Goal: Find contact information: Find contact information

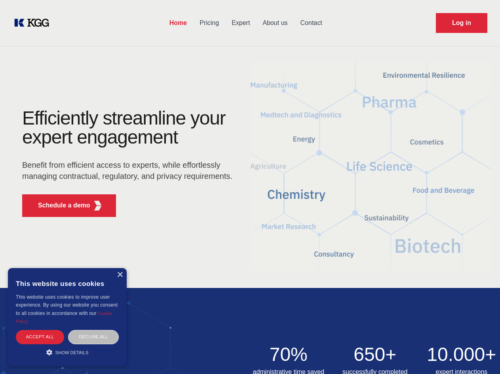
click at [250, 187] on div "Efficiently streamline your expert engagement Benefit from efficient access to …" at bounding box center [130, 166] width 241 height 115
click at [59, 205] on p "Schedule a demo" at bounding box center [64, 205] width 52 height 10
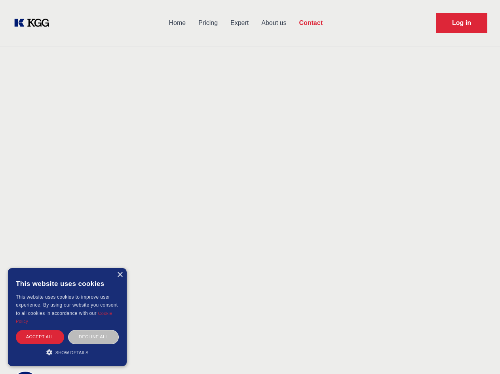
click at [120, 275] on div "× This website uses cookies This website uses cookies to improve user experienc…" at bounding box center [67, 317] width 119 height 98
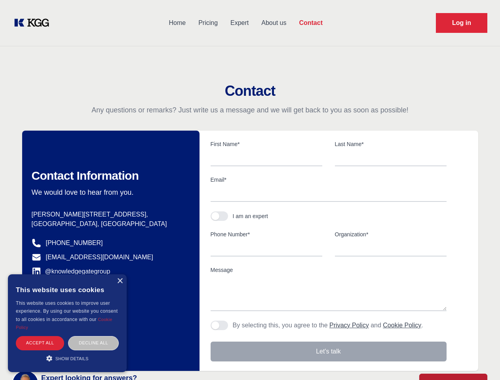
click at [40, 336] on div "Accept all" at bounding box center [40, 343] width 48 height 14
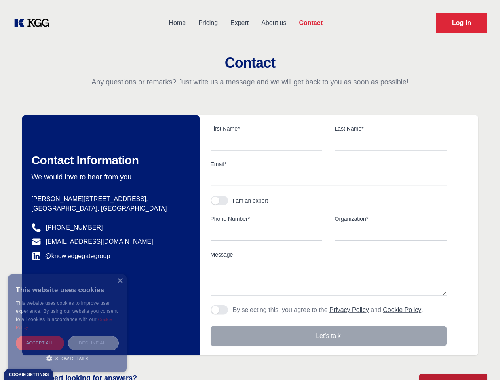
click at [94, 336] on div "Decline all" at bounding box center [93, 343] width 51 height 14
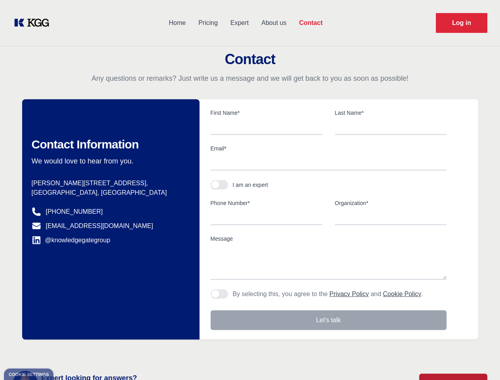
click at [67, 352] on main "Contact Any questions or remarks? Just write us a message and we will get back …" at bounding box center [250, 206] width 500 height 412
